Goal: Task Accomplishment & Management: Use online tool/utility

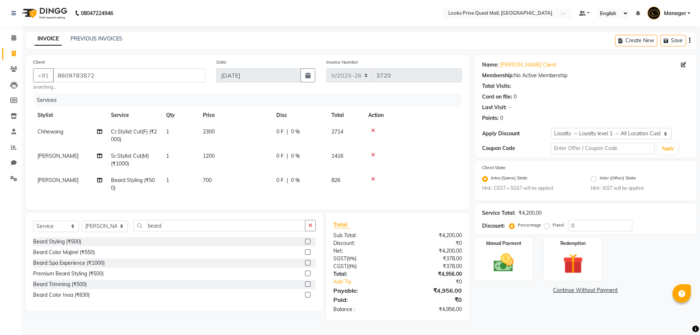
select select "6141"
select select "service"
select select "46701"
select select "1: Object"
click at [448, 177] on div at bounding box center [412, 178] width 89 height 5
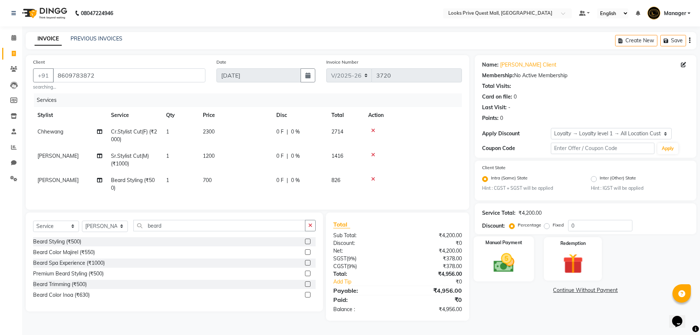
click at [510, 268] on img at bounding box center [504, 263] width 34 height 24
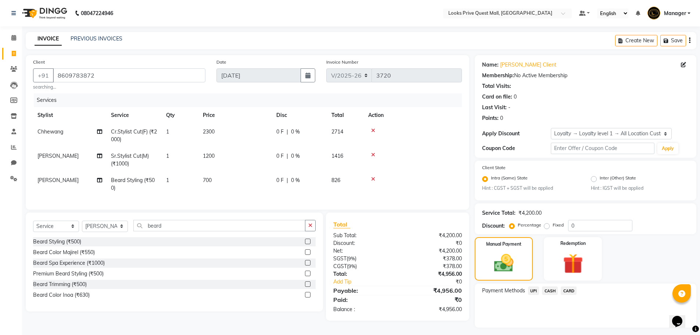
click at [571, 289] on span "CARD" at bounding box center [569, 290] width 16 height 8
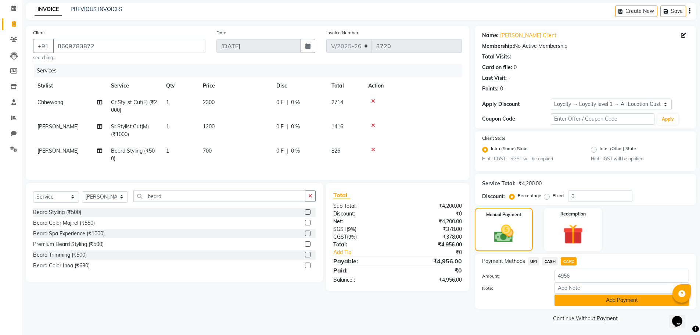
click at [572, 300] on button "Add Payment" at bounding box center [621, 299] width 134 height 11
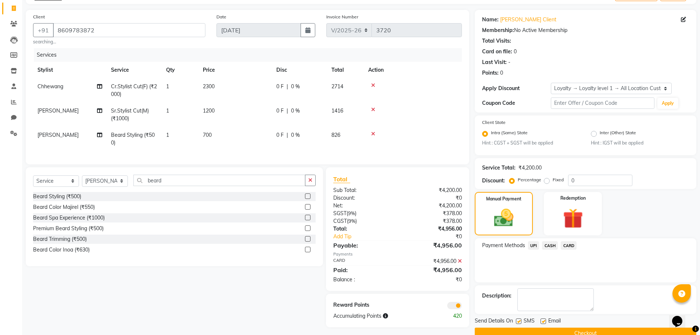
scroll to position [60, 0]
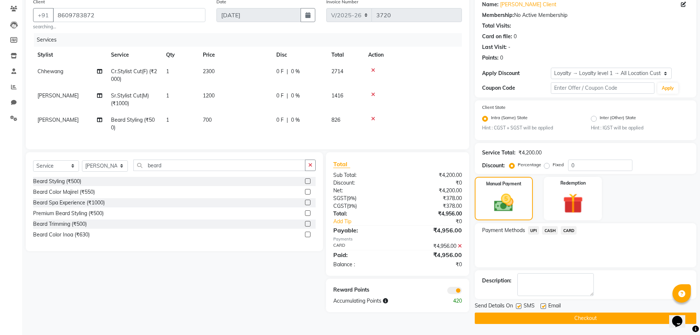
click at [545, 306] on label at bounding box center [544, 306] width 6 height 6
click at [545, 306] on input "checkbox" at bounding box center [543, 306] width 5 height 5
checkbox input "false"
click at [554, 317] on button "Checkout" at bounding box center [586, 317] width 222 height 11
